Goal: Go to known website: Go to known website

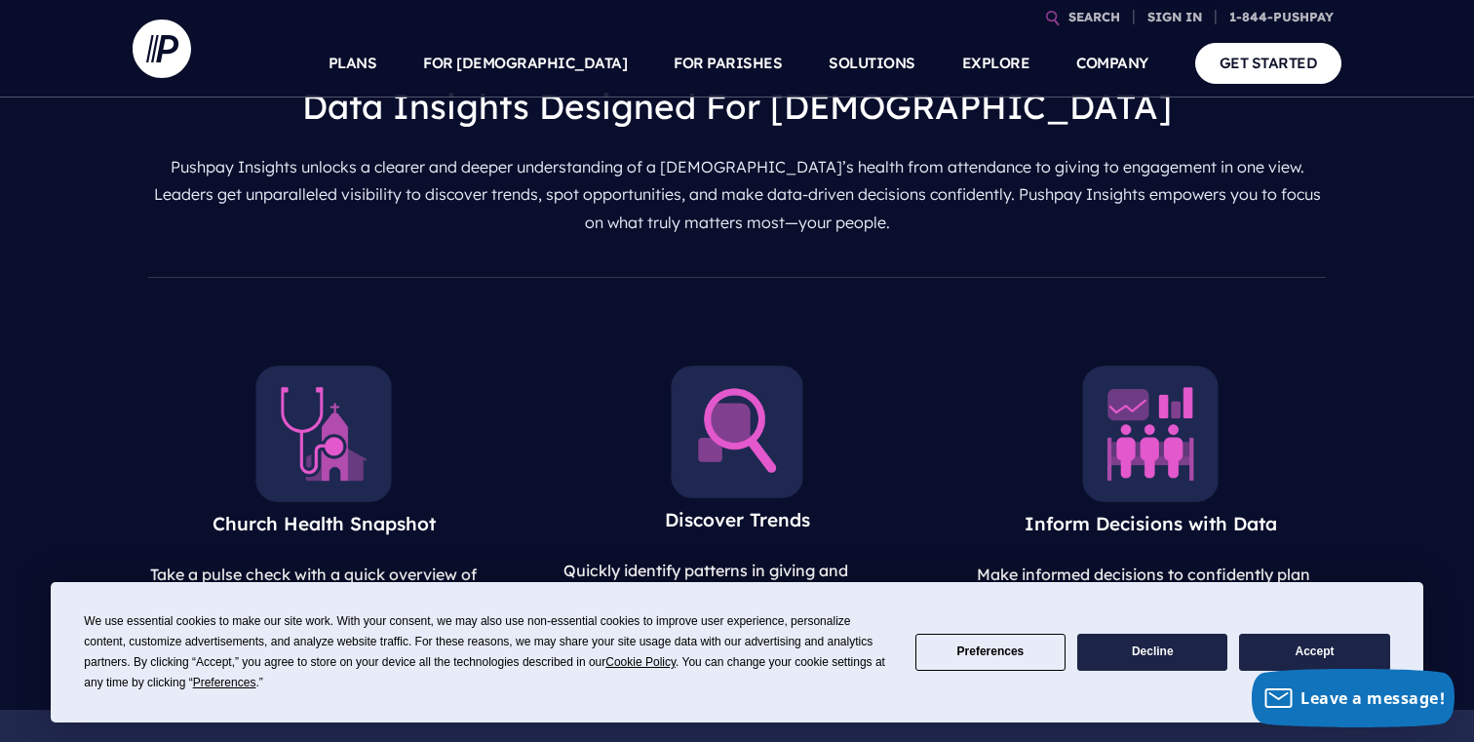
scroll to position [694, 0]
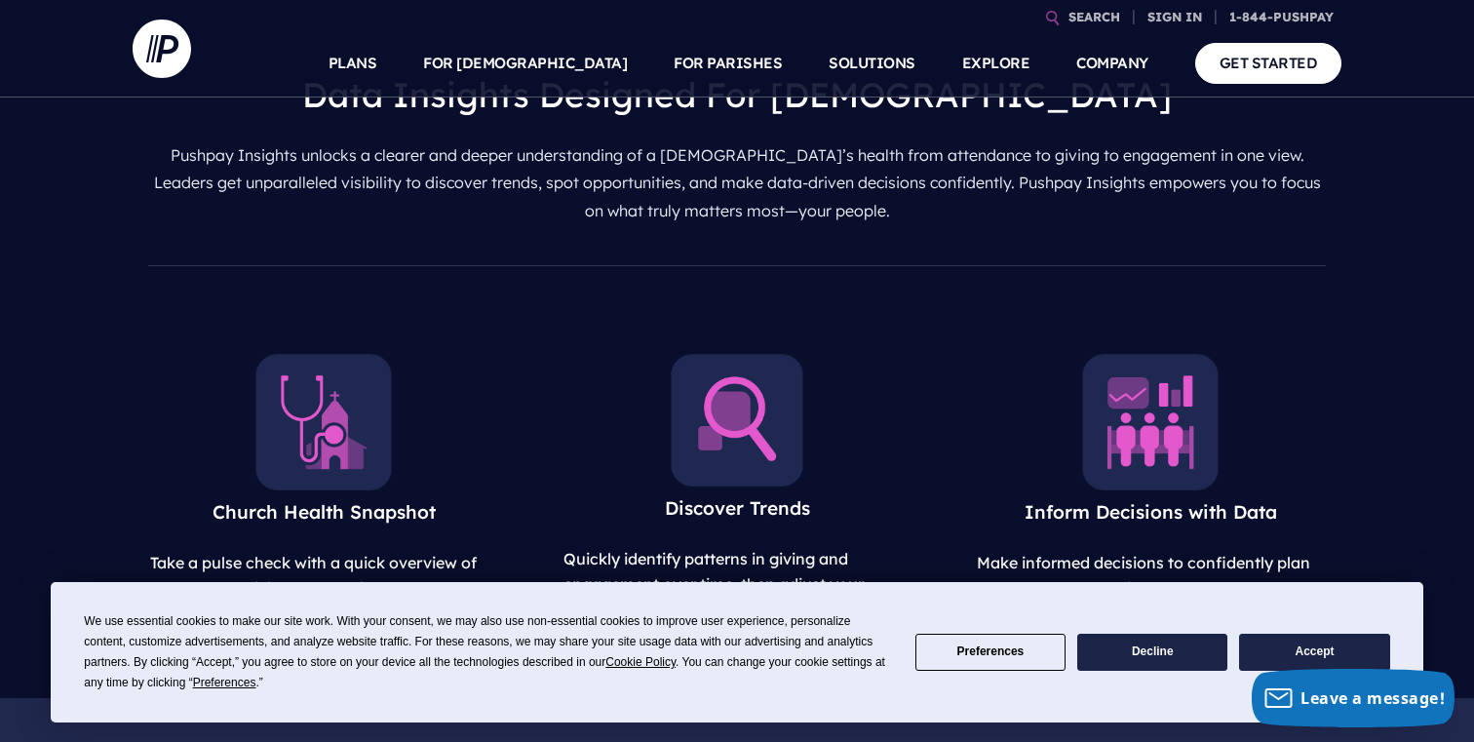
click at [1270, 645] on button "Accept" at bounding box center [1314, 653] width 150 height 38
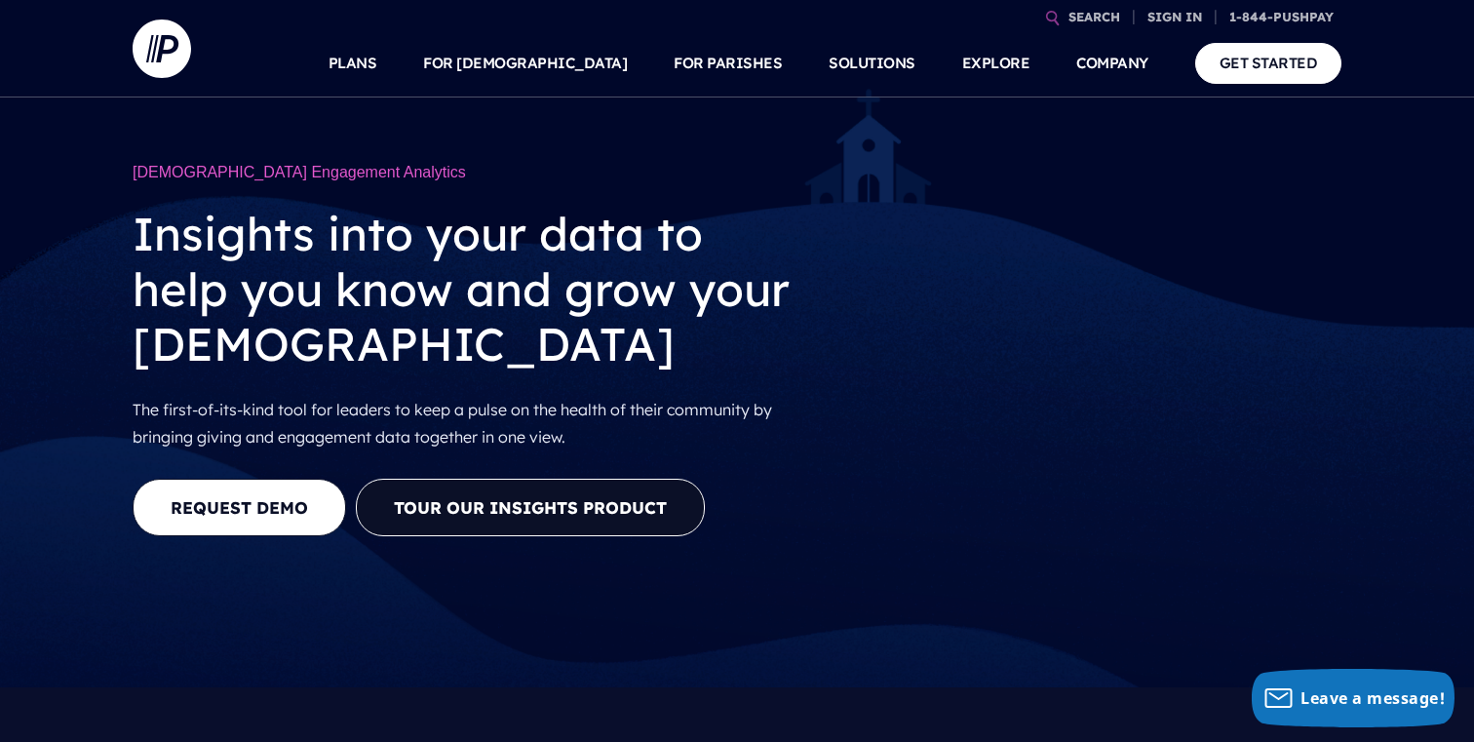
scroll to position [0, 0]
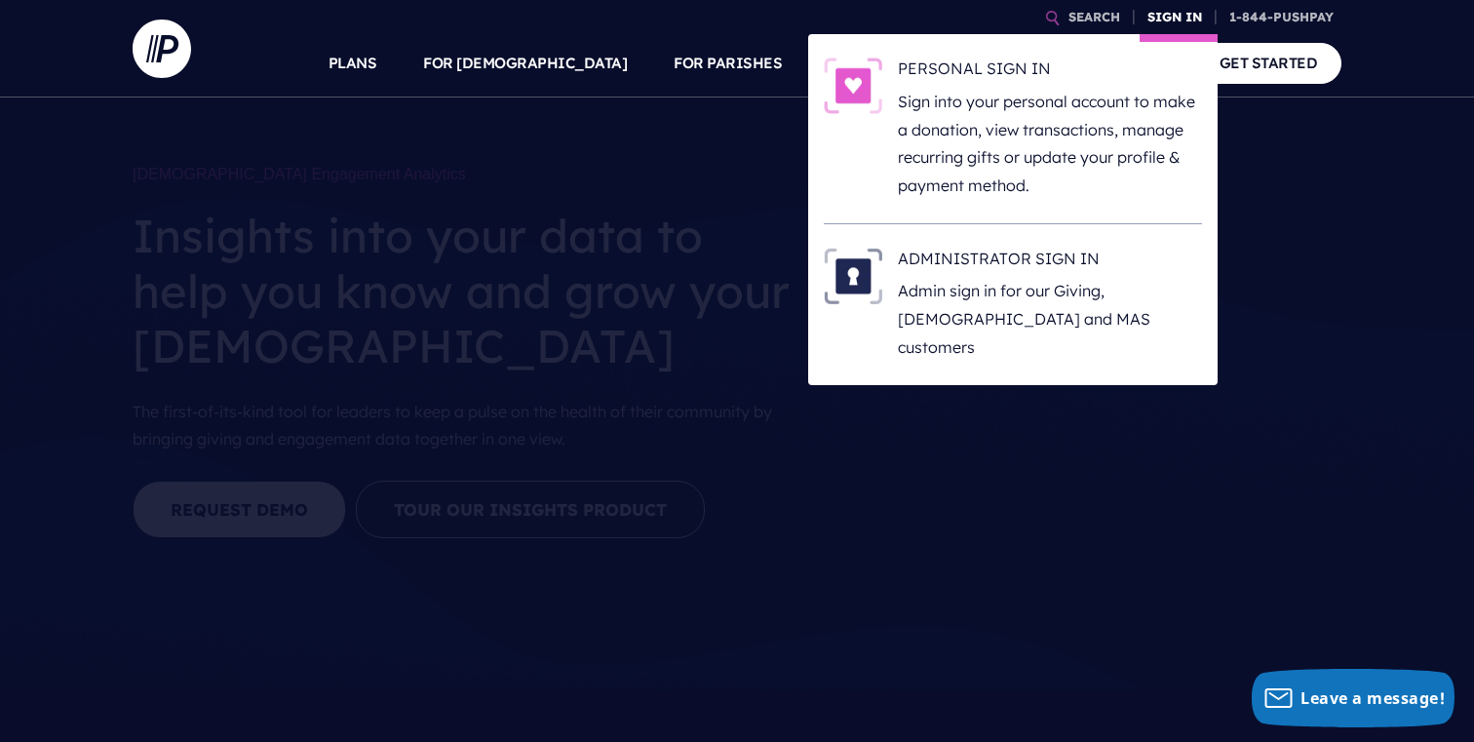
click at [1198, 14] on link "SIGN IN" at bounding box center [1174, 17] width 70 height 34
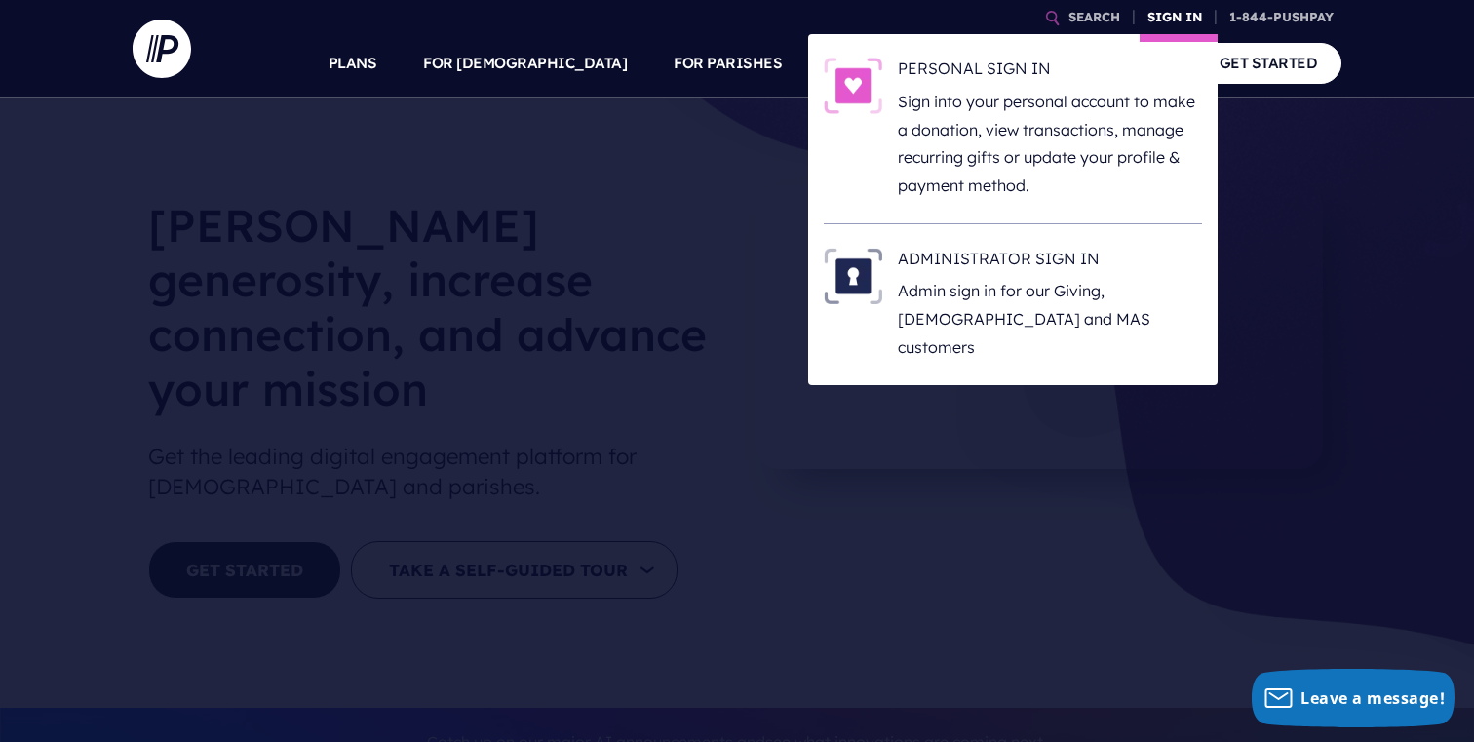
click at [1194, 19] on link "SIGN IN" at bounding box center [1174, 17] width 70 height 34
click at [1015, 104] on p "Sign into your personal account to make a donation, view transactions, manage r…" at bounding box center [1050, 144] width 304 height 112
